Goal: Register for event/course

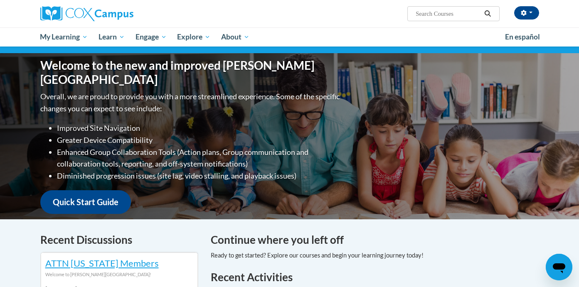
scroll to position [25, 0]
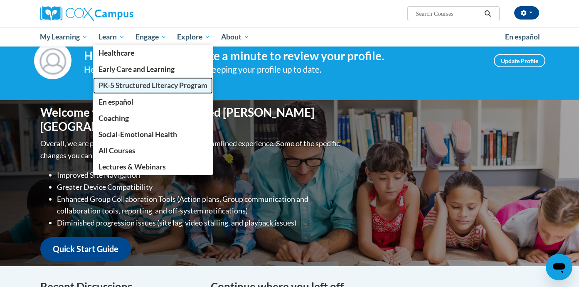
click at [145, 88] on span "PK-5 Structured Literacy Program" at bounding box center [153, 85] width 109 height 9
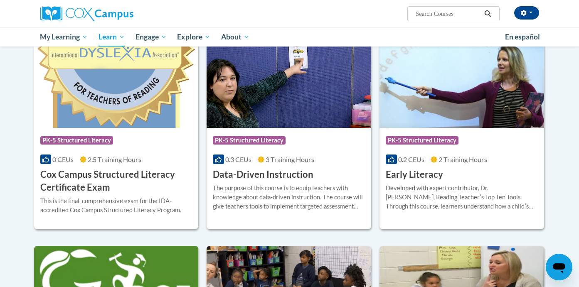
scroll to position [267, 0]
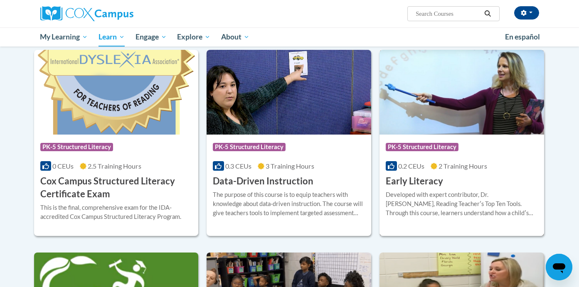
click at [461, 99] on img at bounding box center [462, 92] width 165 height 85
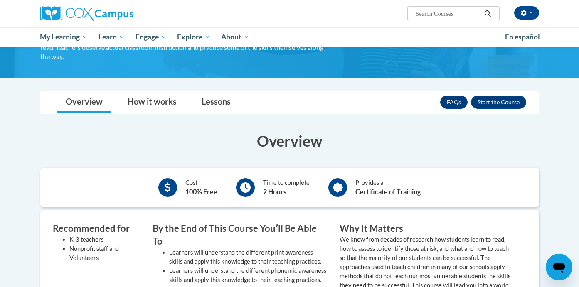
scroll to position [42, 0]
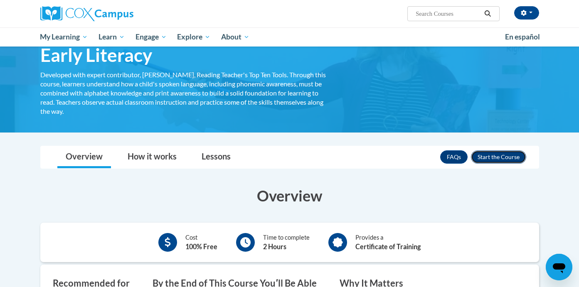
click at [487, 157] on button "Enroll" at bounding box center [498, 157] width 55 height 13
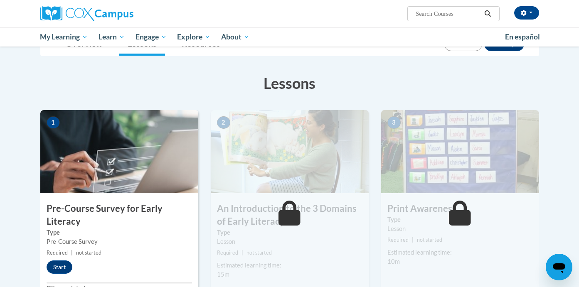
scroll to position [108, 0]
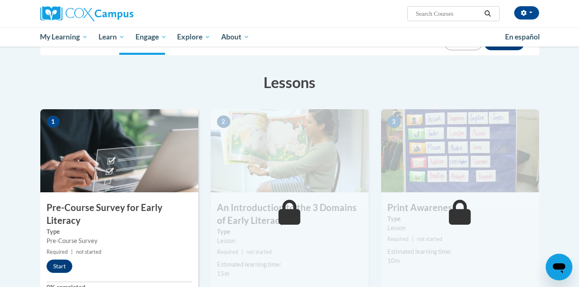
click at [84, 188] on img at bounding box center [119, 150] width 158 height 83
click at [60, 266] on button "Start" at bounding box center [60, 266] width 26 height 13
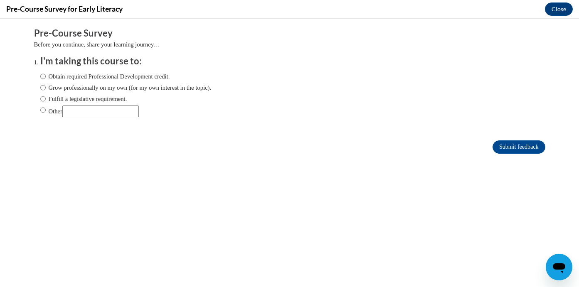
scroll to position [0, 0]
click at [79, 76] on label "Obtain required Professional Development credit." at bounding box center [105, 76] width 130 height 9
click at [46, 76] on input "Obtain required Professional Development credit." at bounding box center [42, 76] width 5 height 9
radio input "true"
click at [505, 146] on input "Submit feedback" at bounding box center [519, 147] width 52 height 13
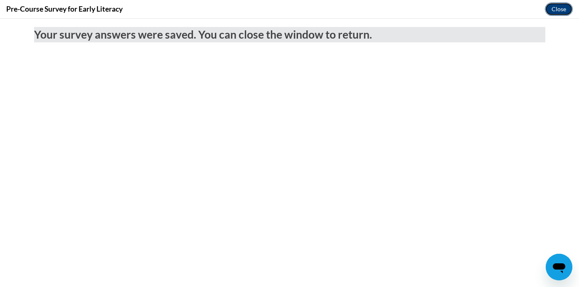
click at [549, 13] on button "Close" at bounding box center [559, 8] width 28 height 13
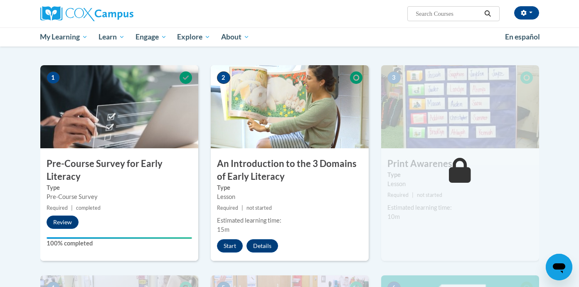
scroll to position [152, 0]
click at [234, 247] on button "Start" at bounding box center [230, 245] width 26 height 13
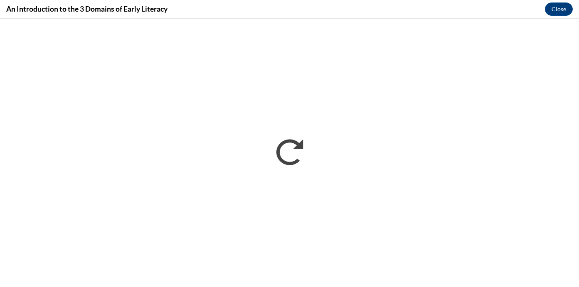
scroll to position [0, 0]
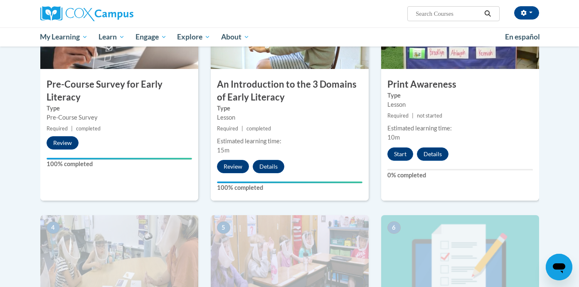
scroll to position [165, 0]
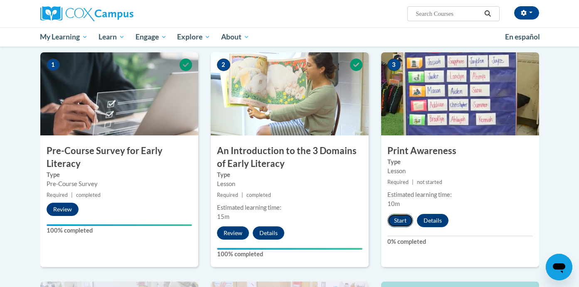
click at [399, 220] on button "Start" at bounding box center [401, 220] width 26 height 13
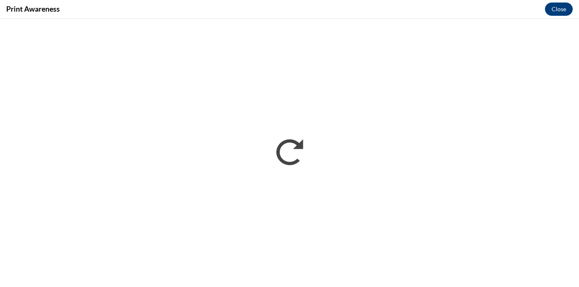
scroll to position [0, 0]
